Goal: Find specific page/section: Find specific page/section

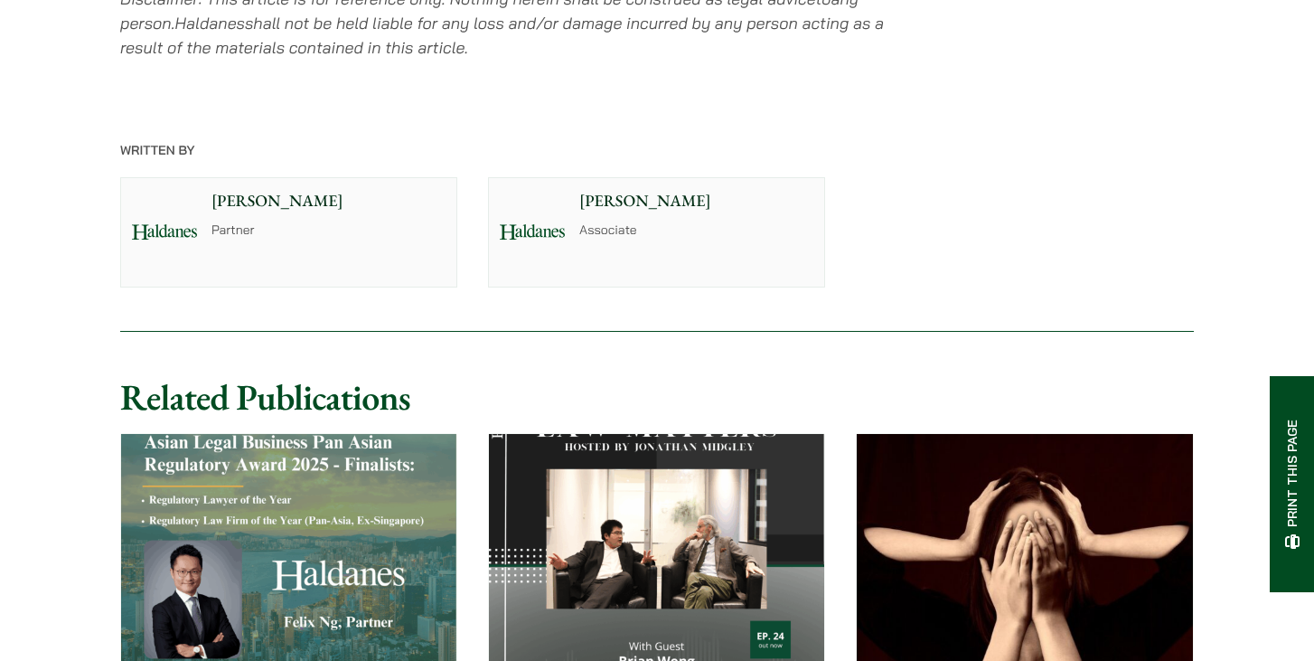
scroll to position [2136, 0]
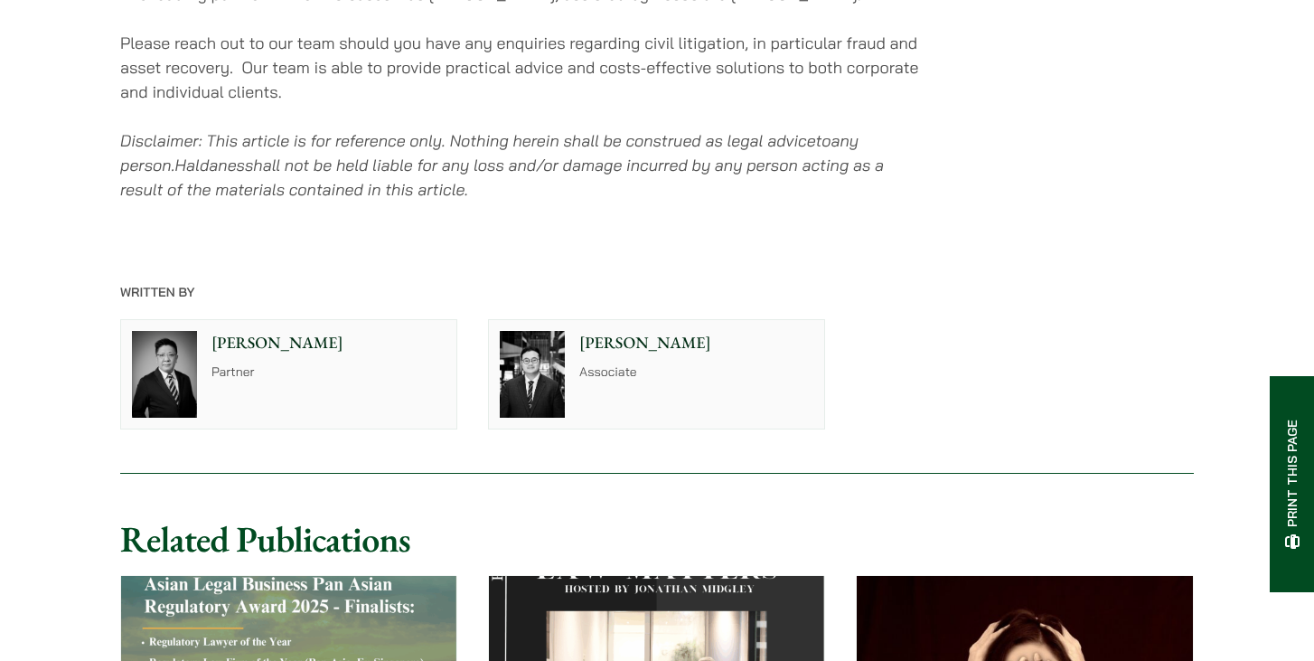
click at [193, 395] on img at bounding box center [164, 374] width 65 height 87
click at [550, 363] on img at bounding box center [532, 374] width 65 height 87
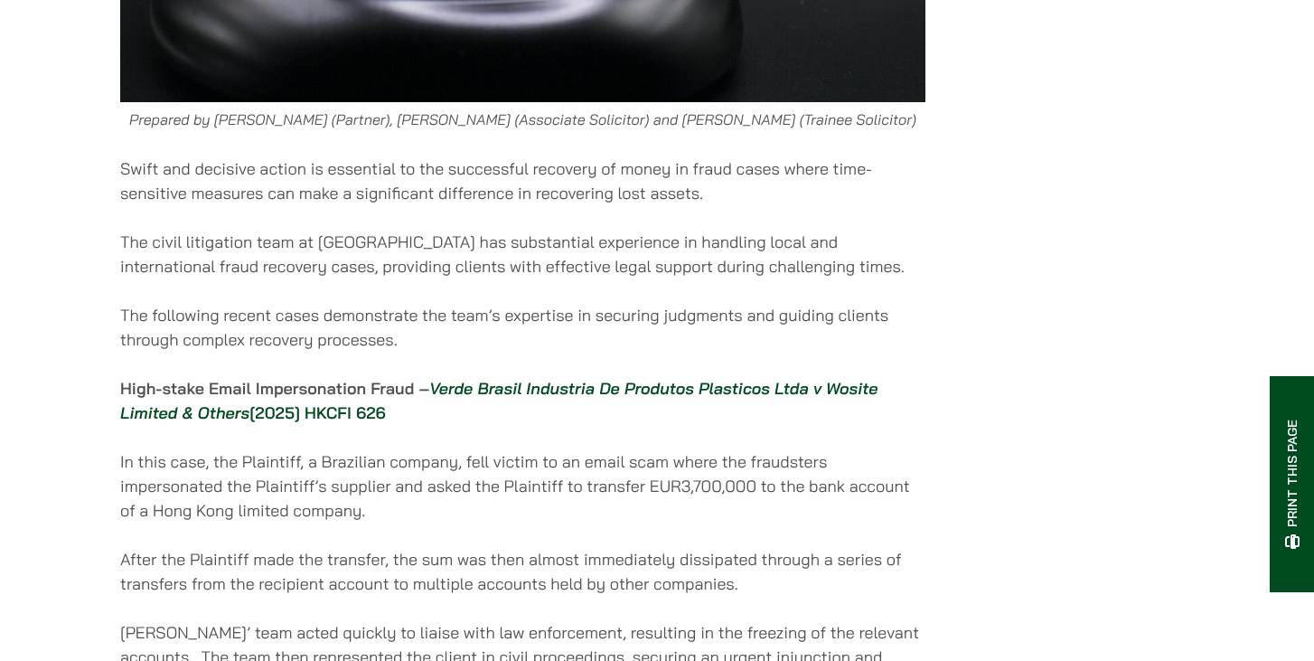
scroll to position [792, 0]
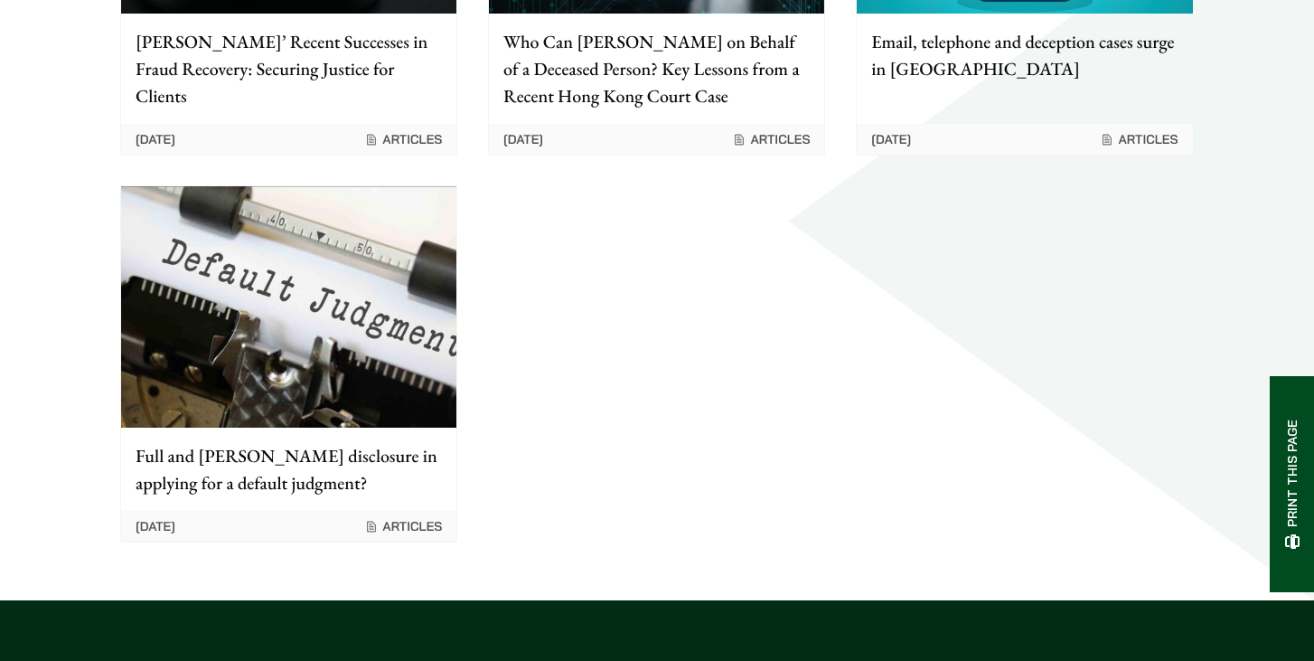
scroll to position [2004, 0]
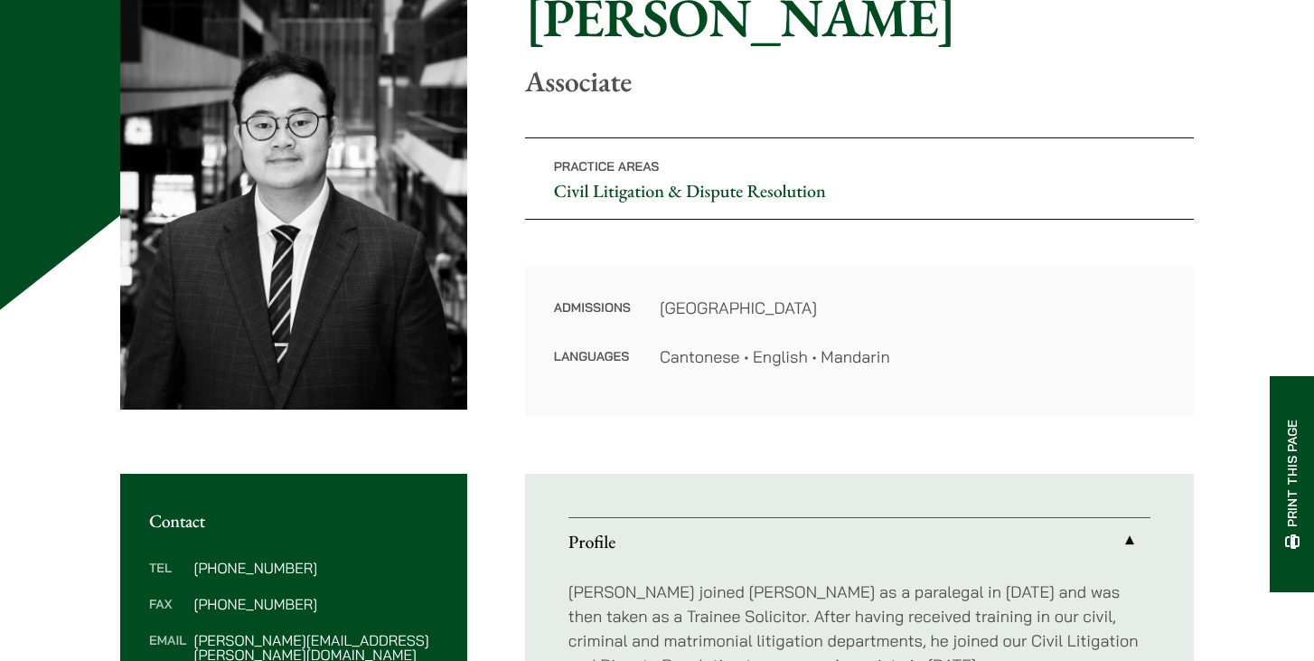
scroll to position [221, 0]
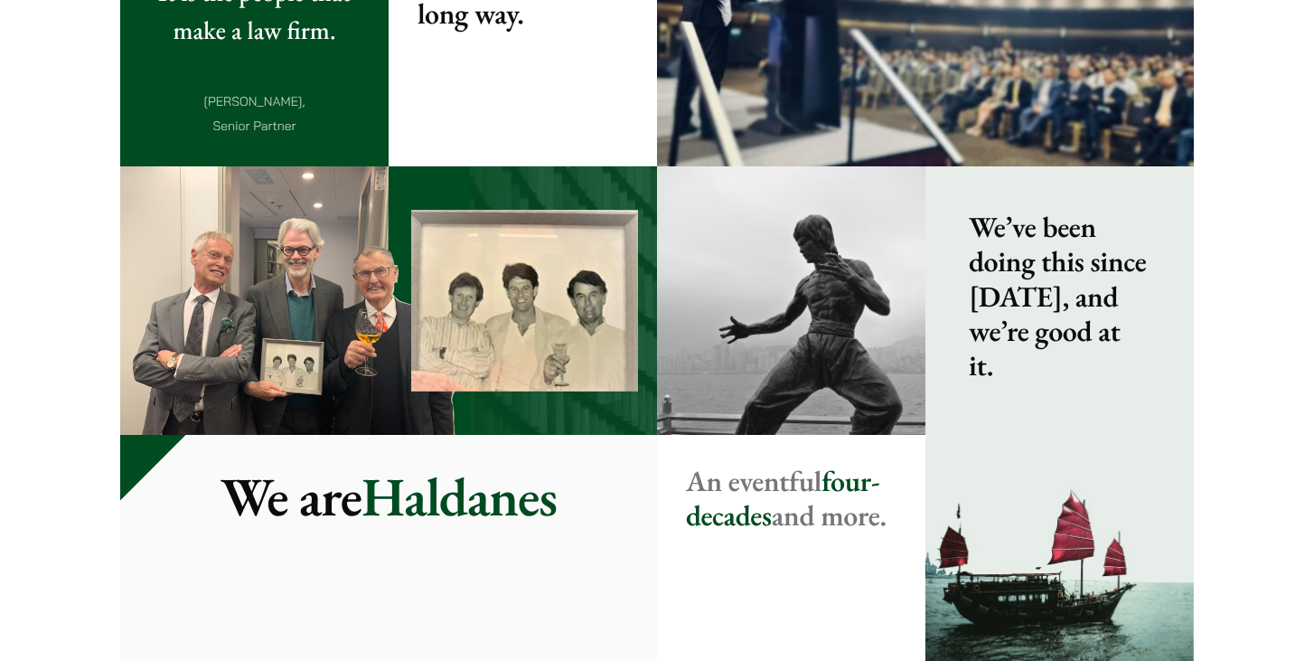
scroll to position [2228, 0]
